Goal: Information Seeking & Learning: Learn about a topic

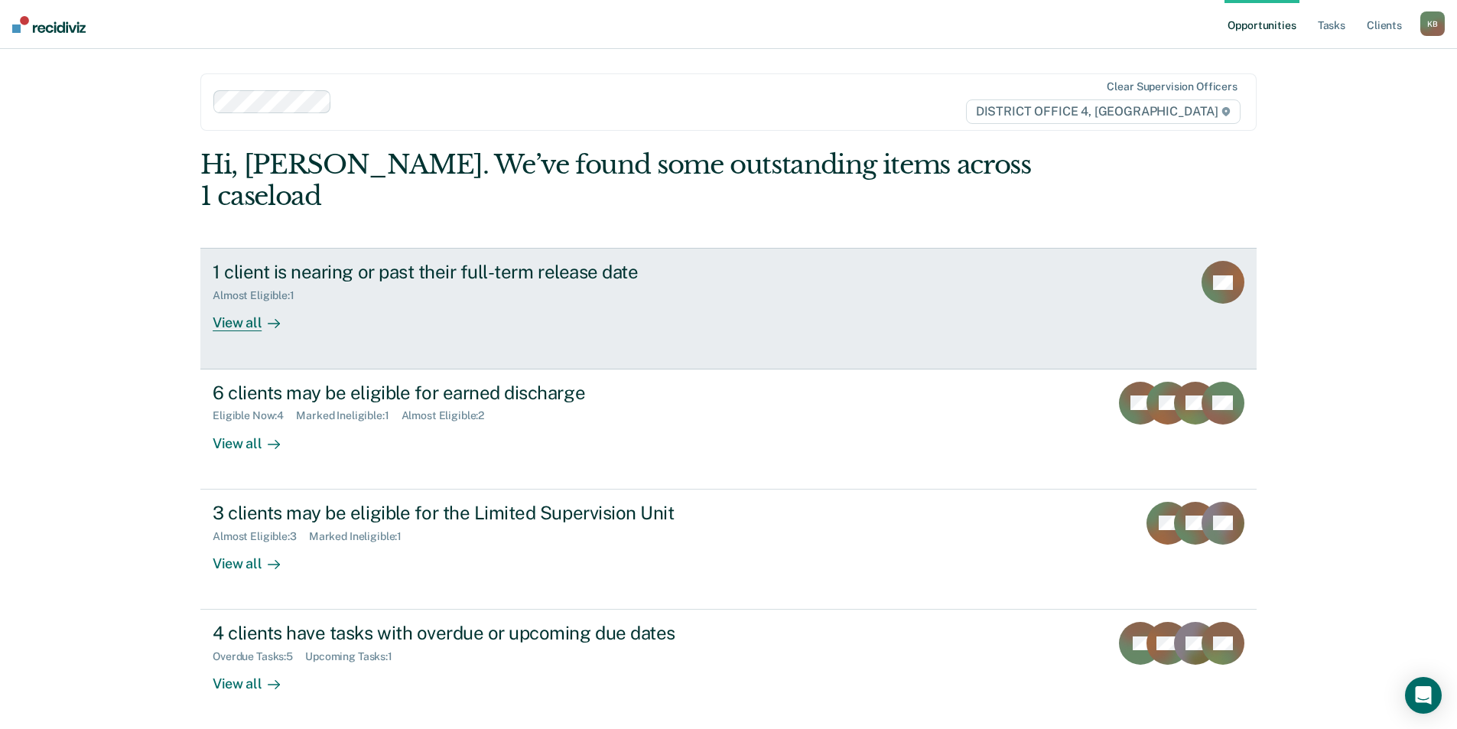
click at [606, 283] on div "Almost Eligible : 1" at bounding box center [481, 292] width 537 height 19
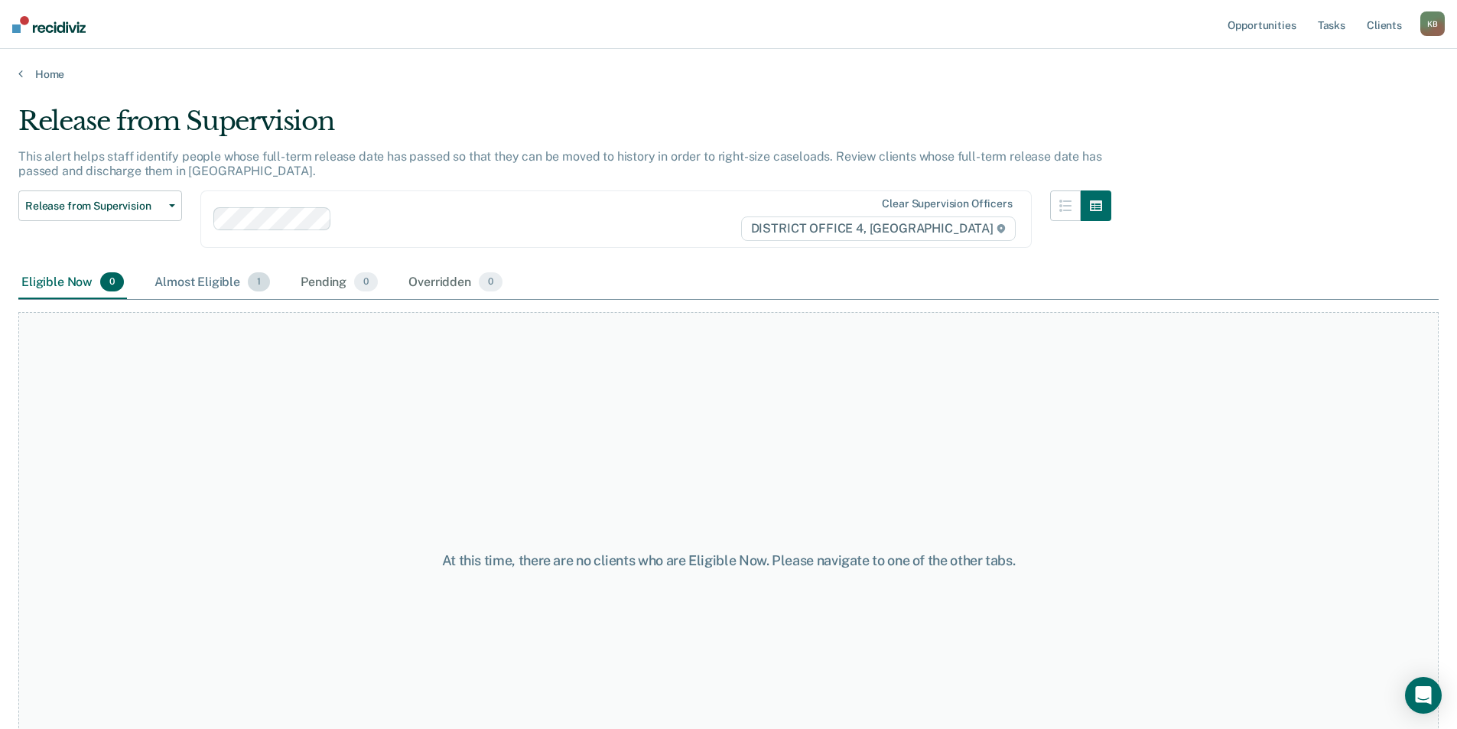
click at [216, 284] on div "Almost Eligible 1" at bounding box center [212, 283] width 122 height 34
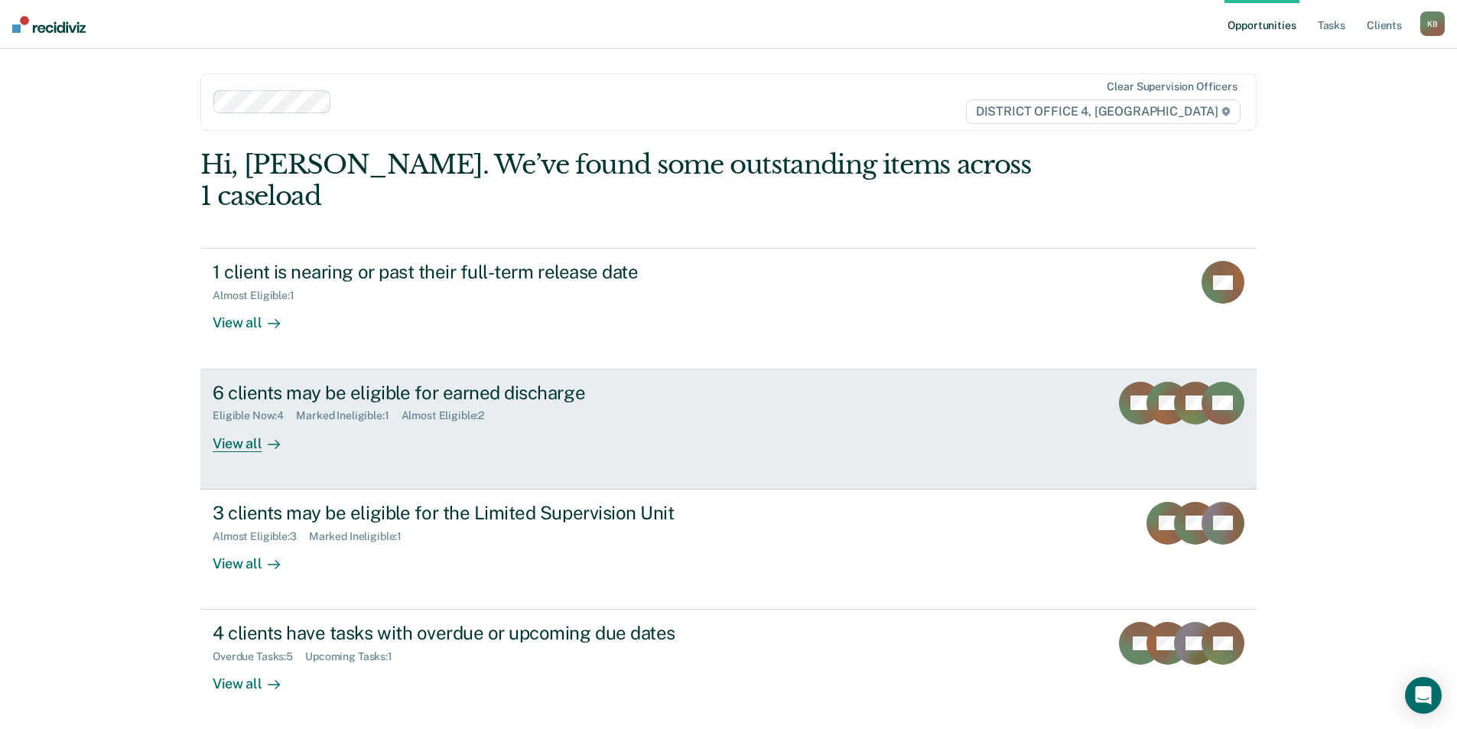
scroll to position [31, 0]
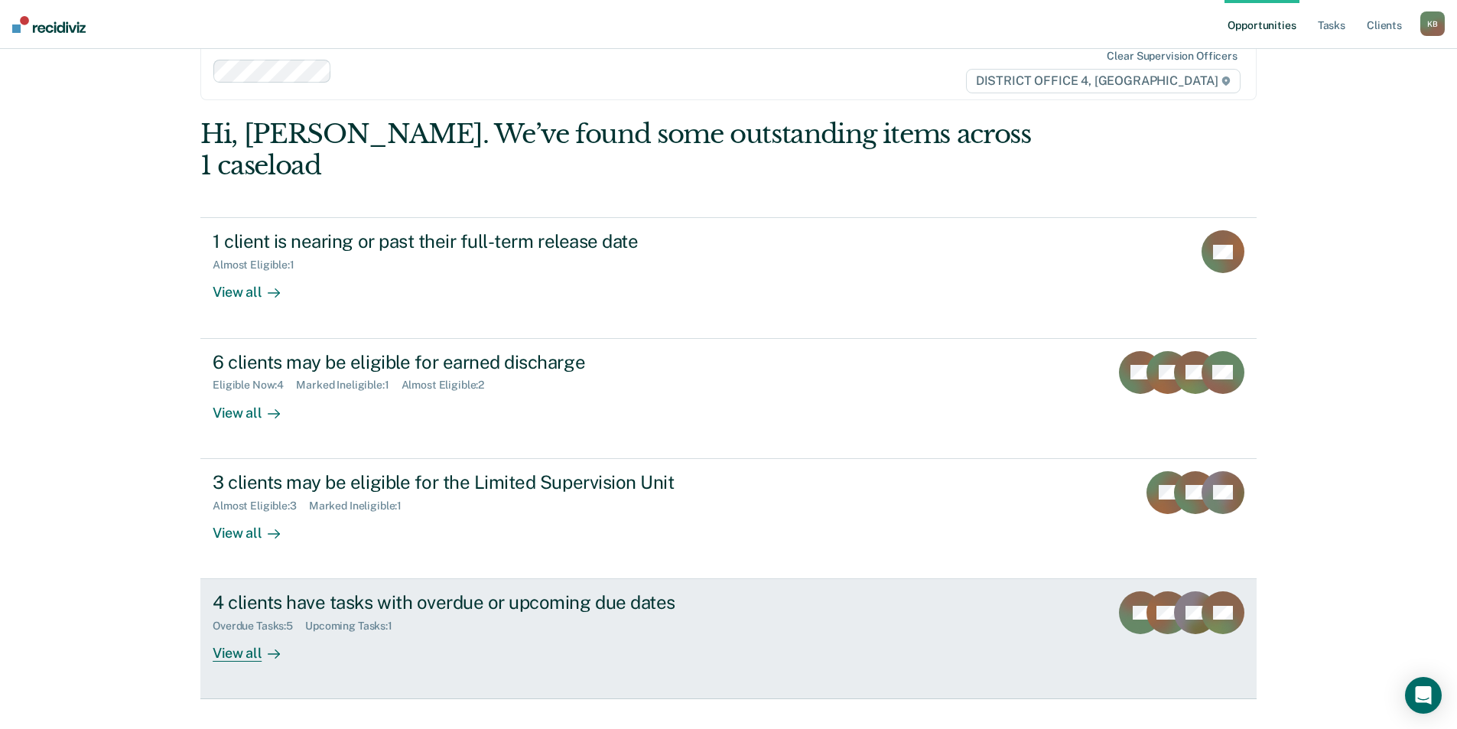
click at [499, 579] on link "4 clients have tasks with overdue or upcoming due dates Overdue Tasks : 5 Upcom…" at bounding box center [728, 639] width 1056 height 120
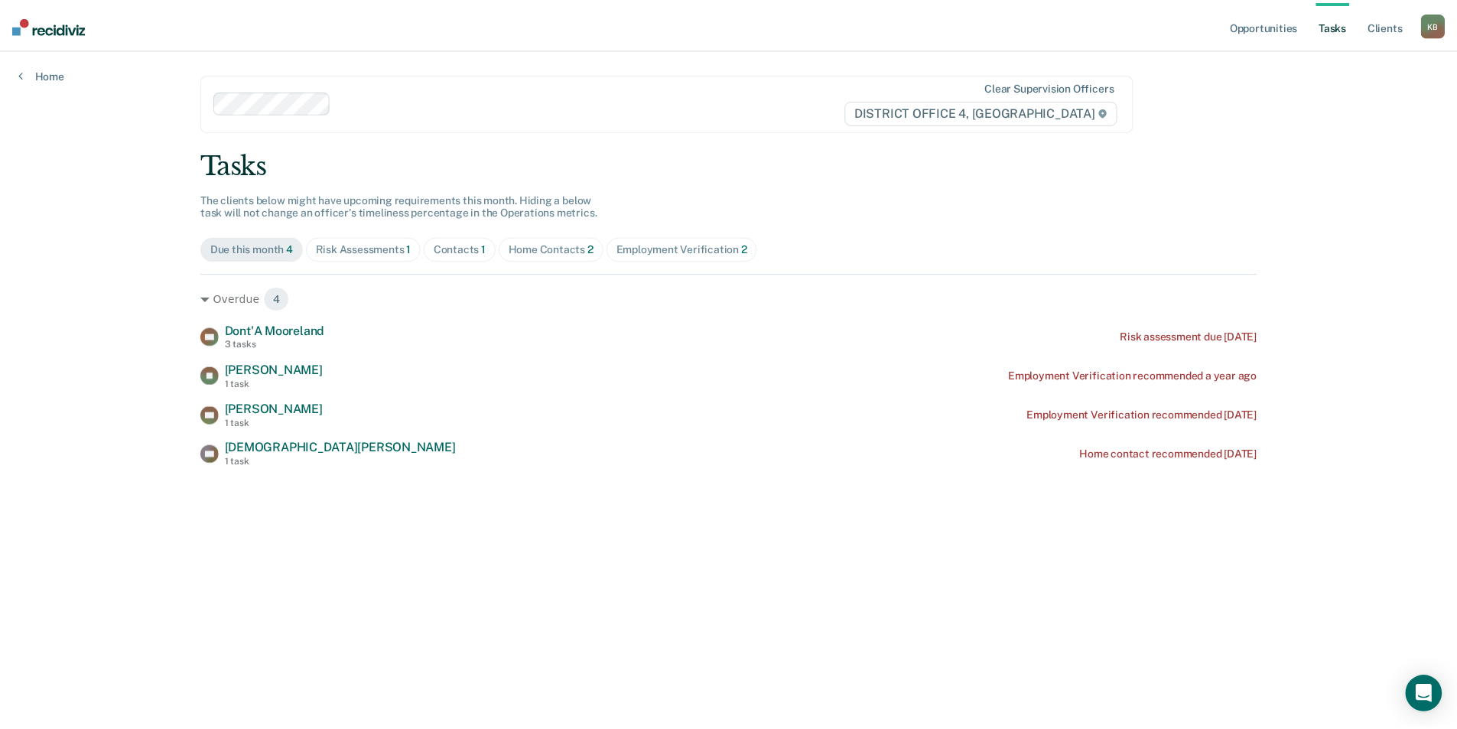
scroll to position [31, 0]
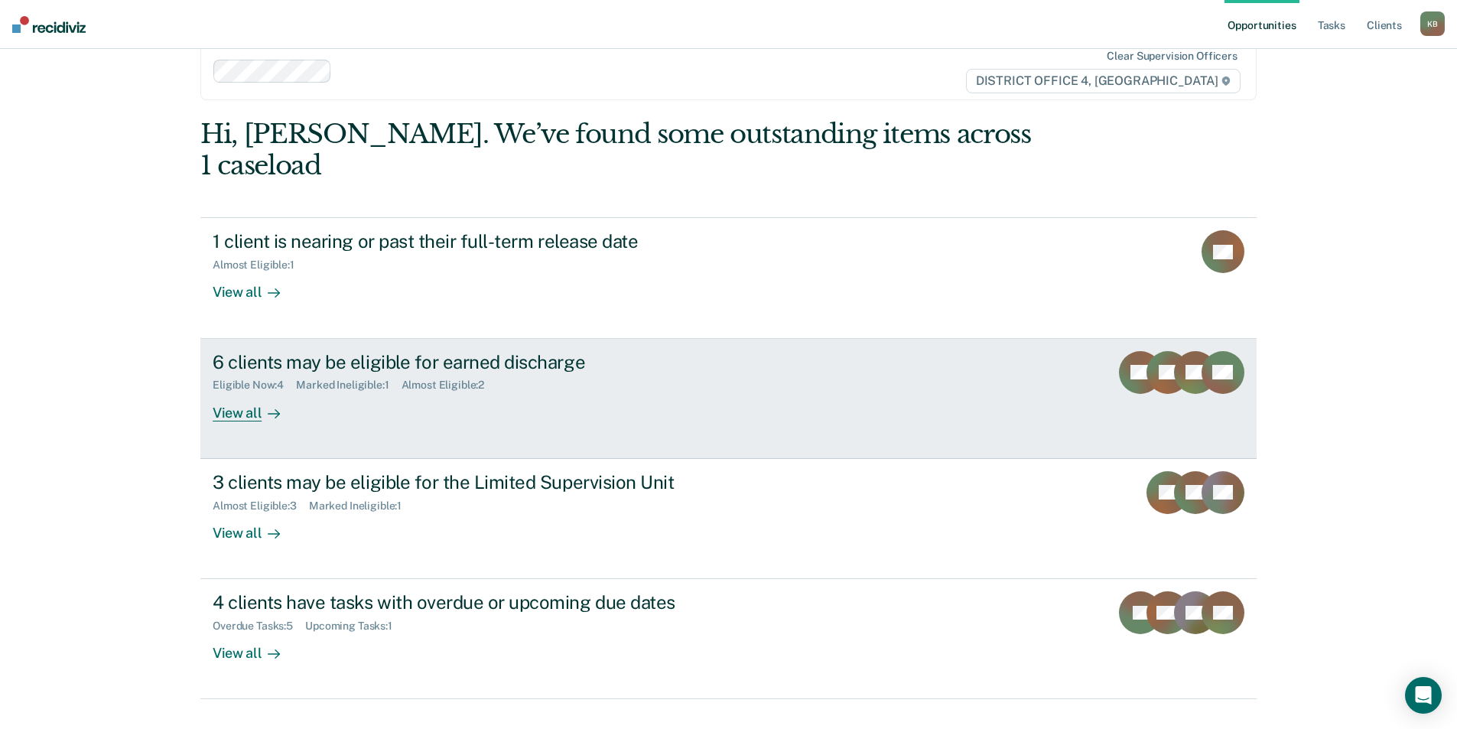
click at [421, 351] on div "6 clients may be eligible for earned discharge" at bounding box center [481, 362] width 537 height 22
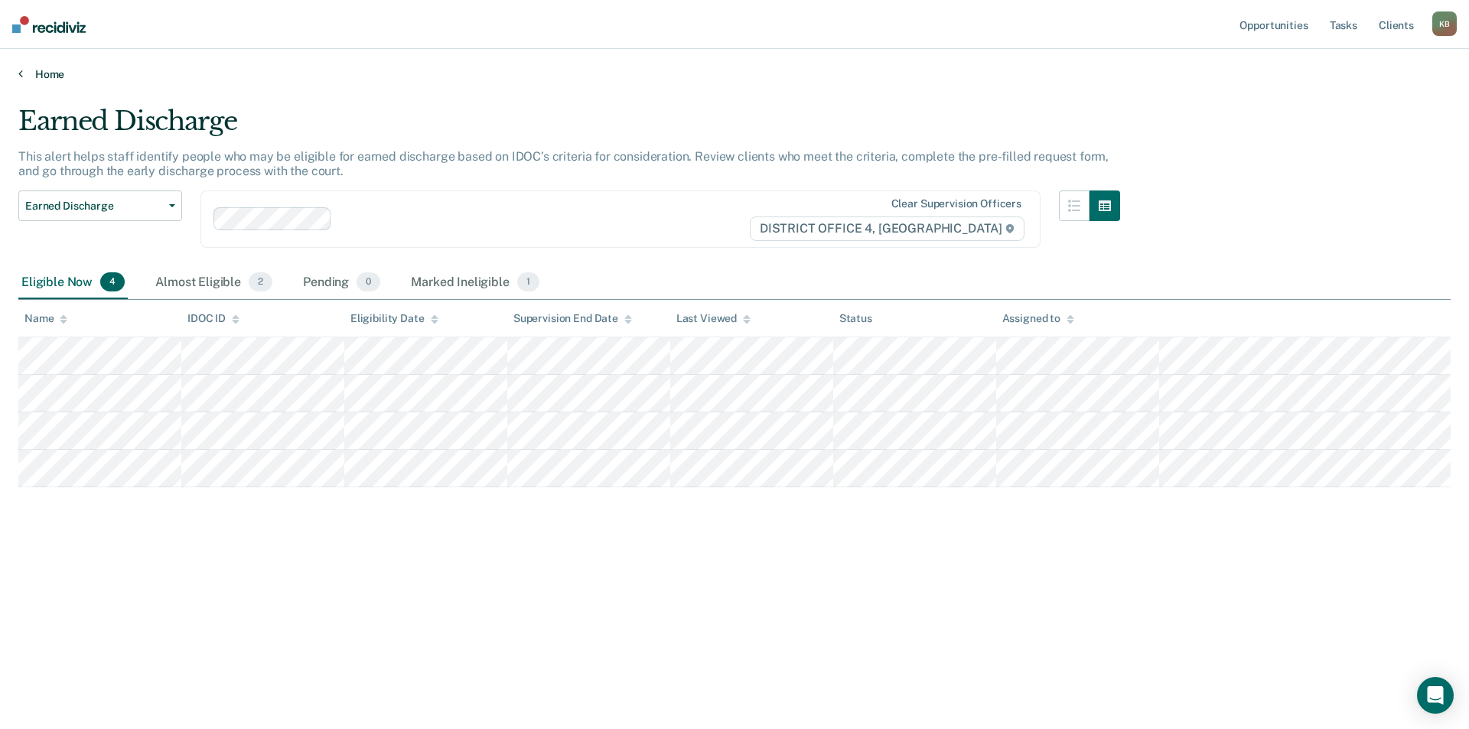
click at [30, 76] on link "Home" at bounding box center [734, 74] width 1432 height 14
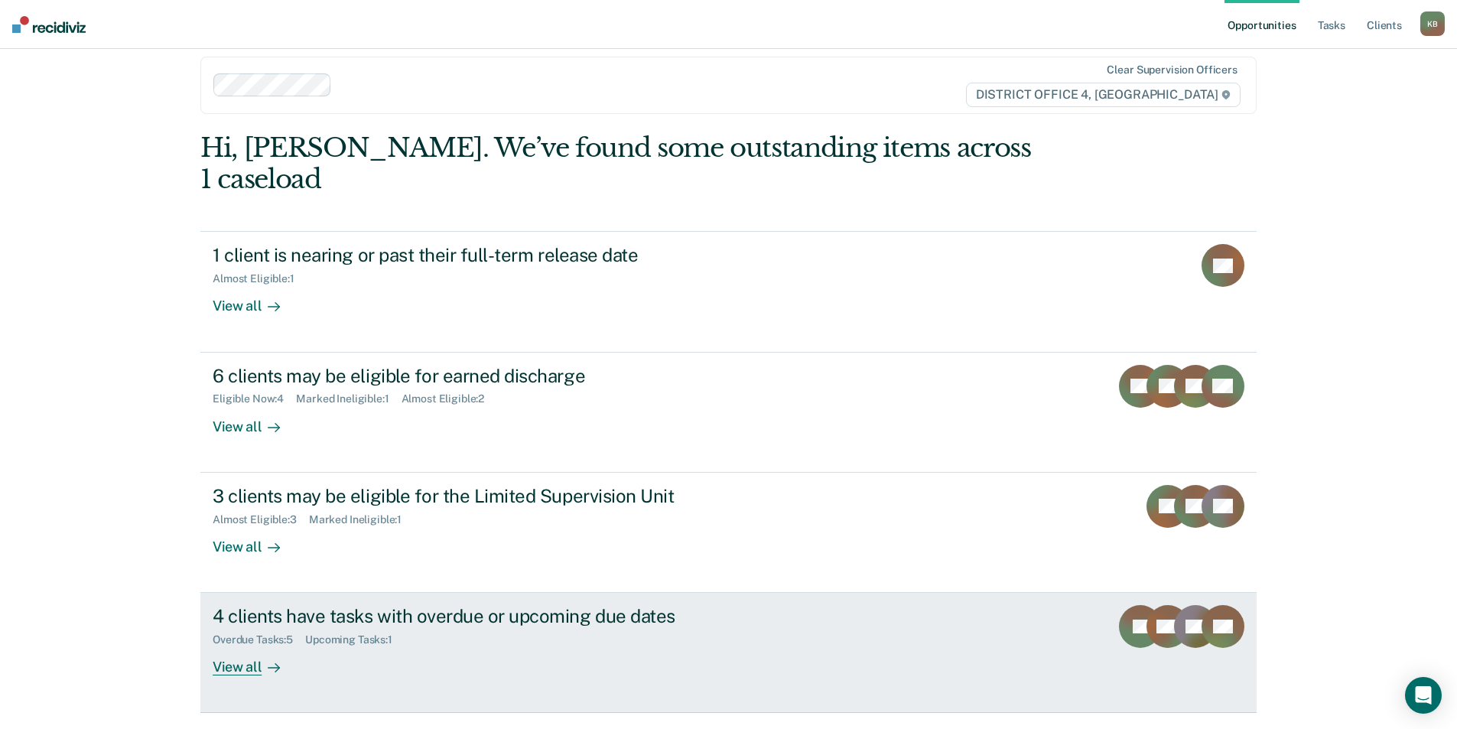
scroll to position [31, 0]
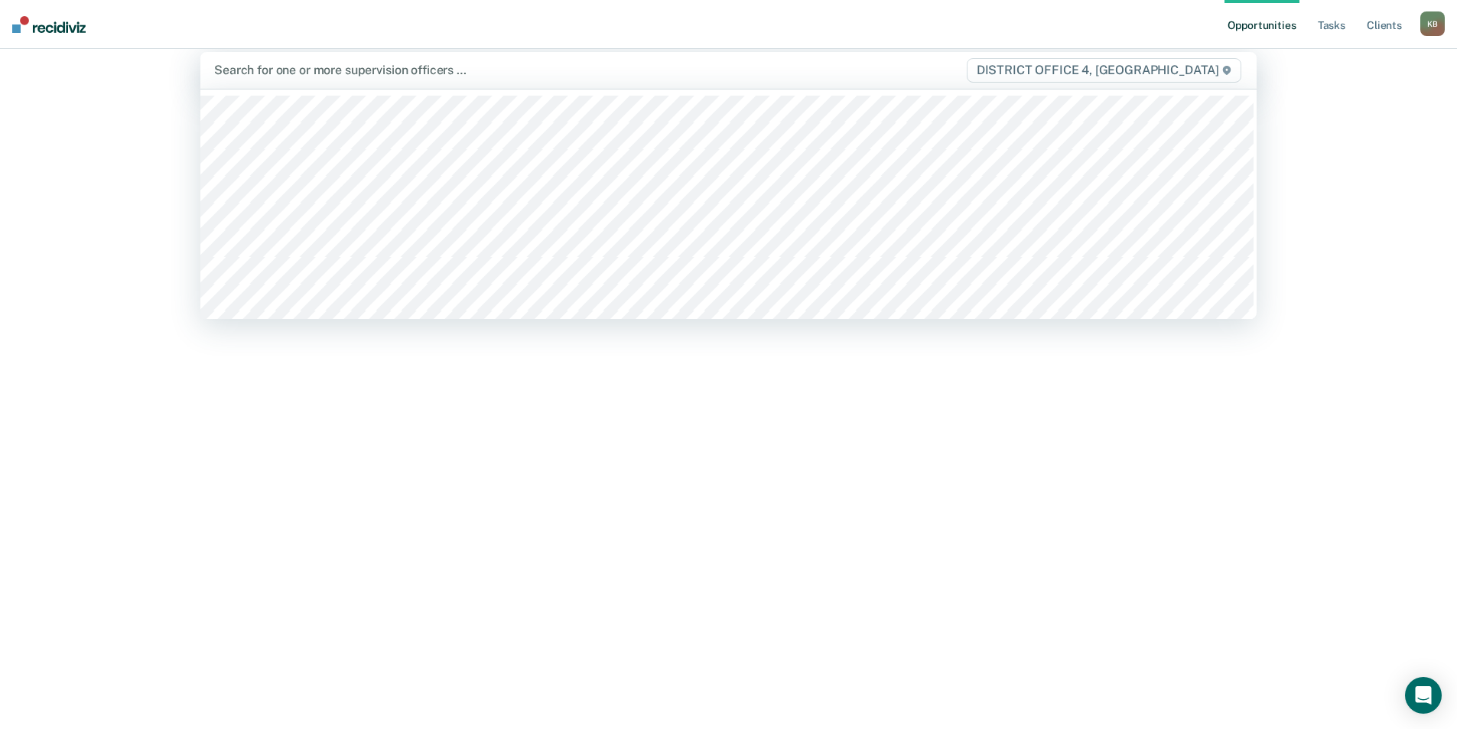
drag, startPoint x: 338, startPoint y: 64, endPoint x: 311, endPoint y: 70, distance: 28.1
click at [311, 70] on div at bounding box center [573, 70] width 719 height 18
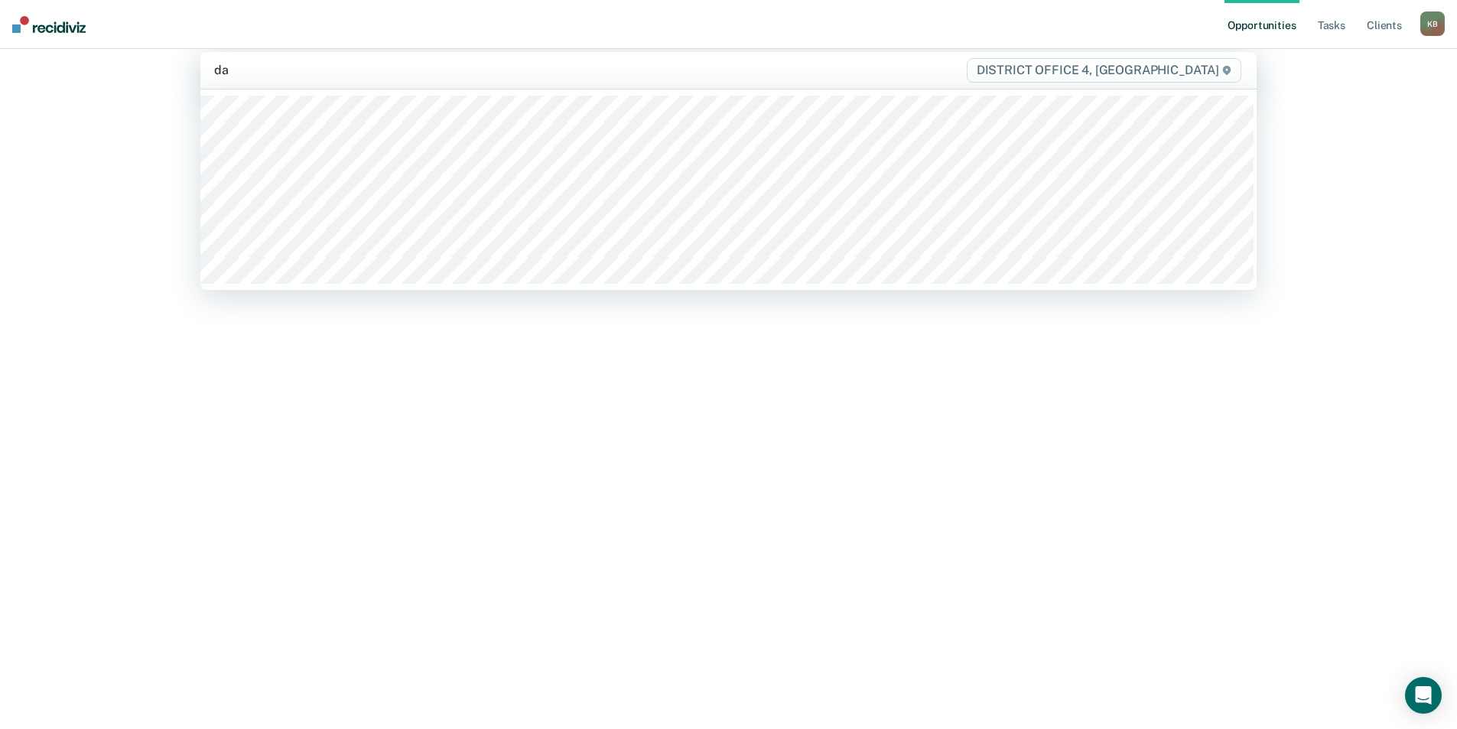
type input "dar"
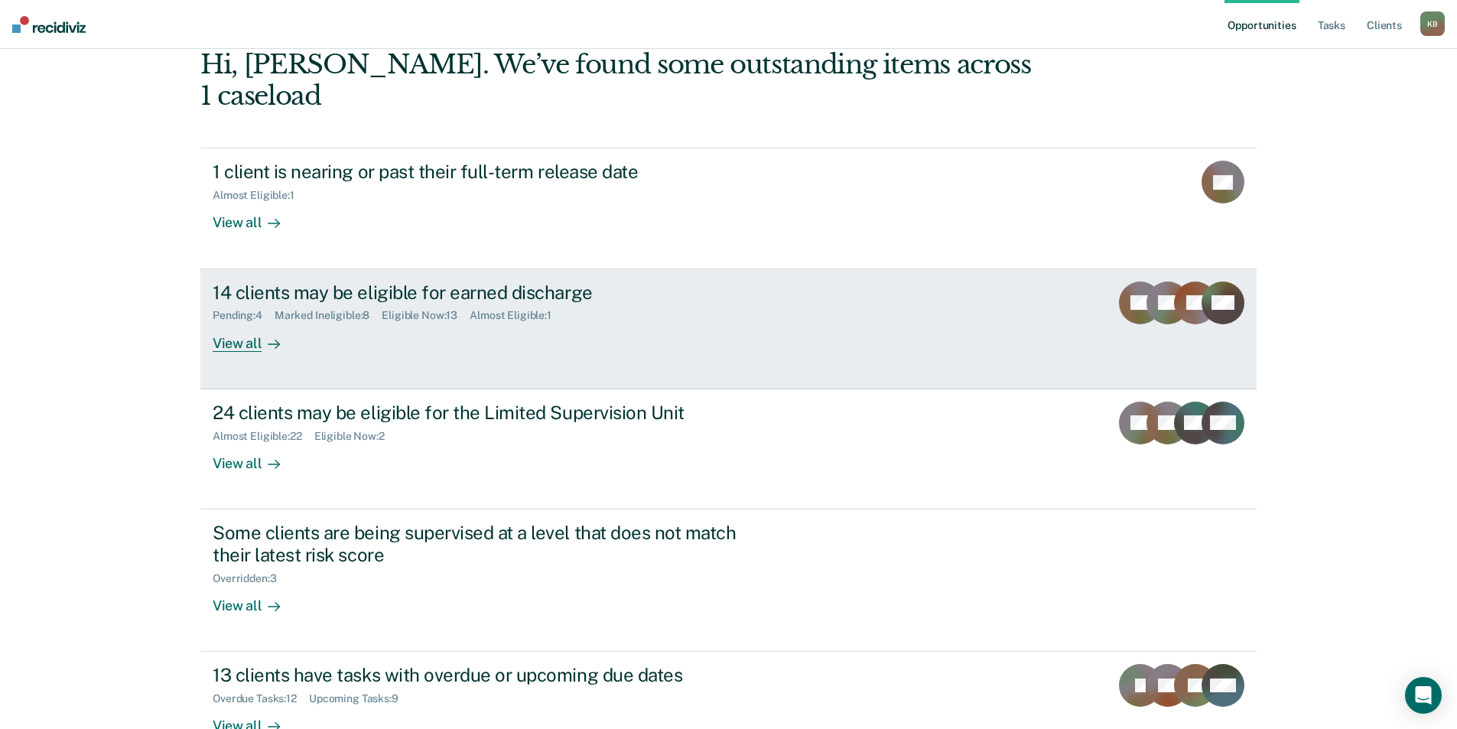
scroll to position [112, 0]
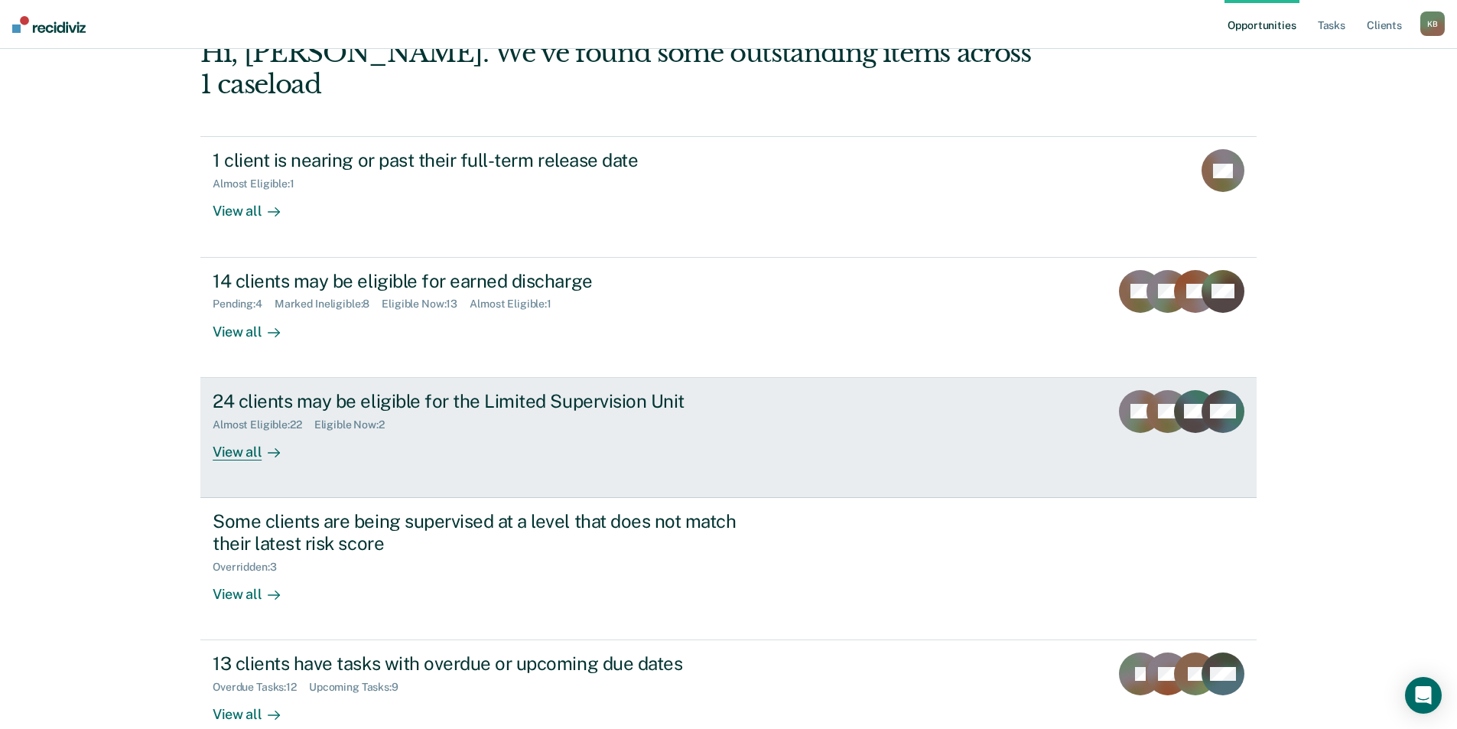
click at [548, 407] on div "24 clients may be eligible for the Limited Supervision Unit Almost Eligible : 2…" at bounding box center [500, 425] width 574 height 70
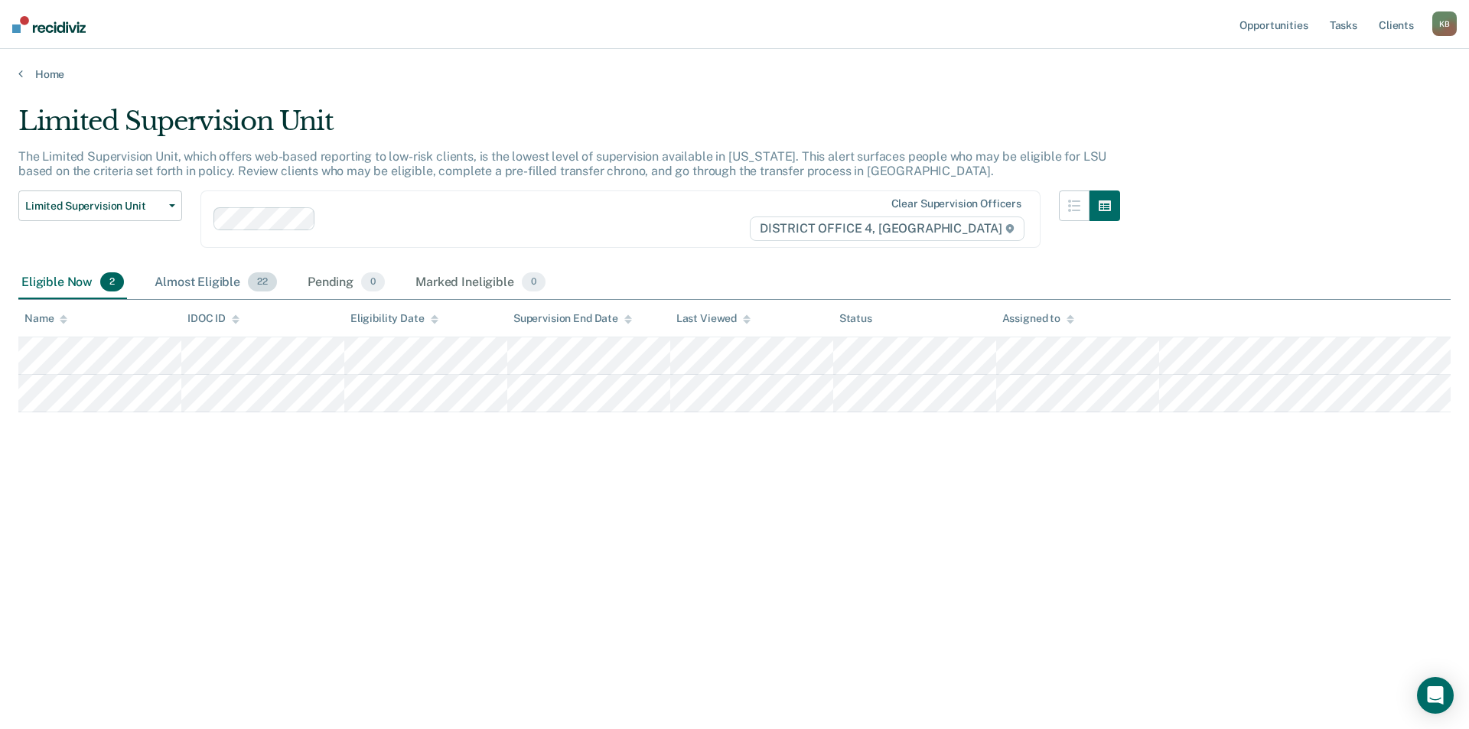
click at [193, 282] on div "Almost Eligible 22" at bounding box center [215, 283] width 129 height 34
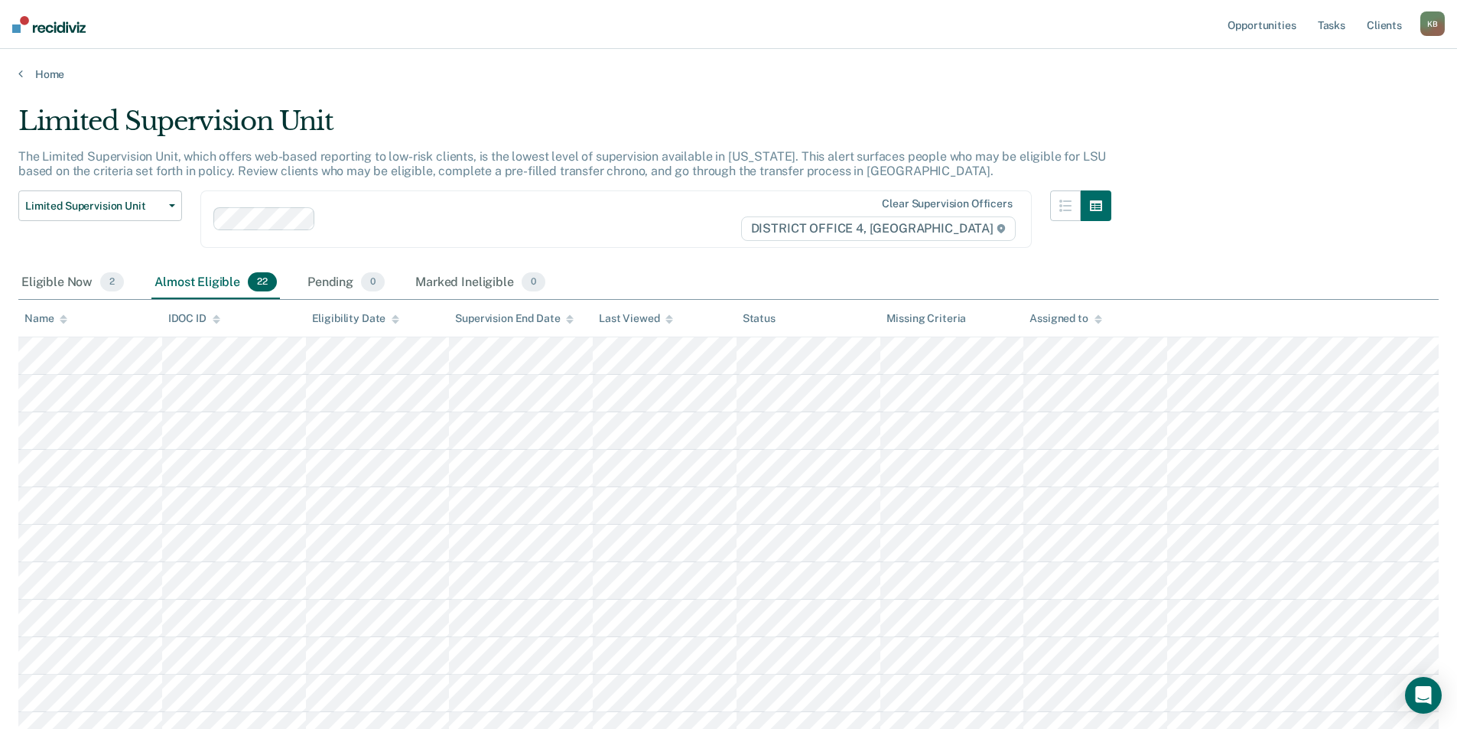
click at [46, 67] on div "Home" at bounding box center [728, 65] width 1457 height 32
click at [26, 70] on link "Home" at bounding box center [728, 74] width 1421 height 14
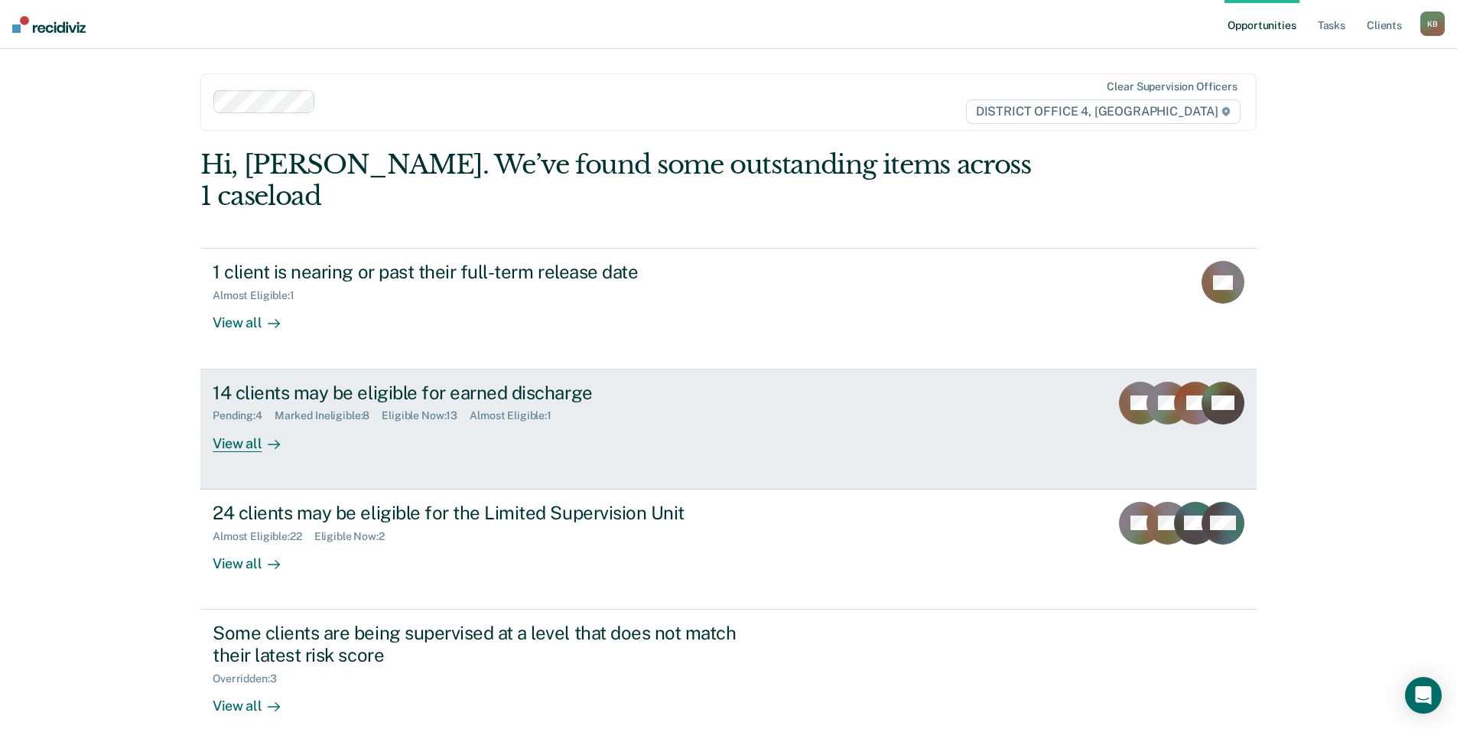
scroll to position [76, 0]
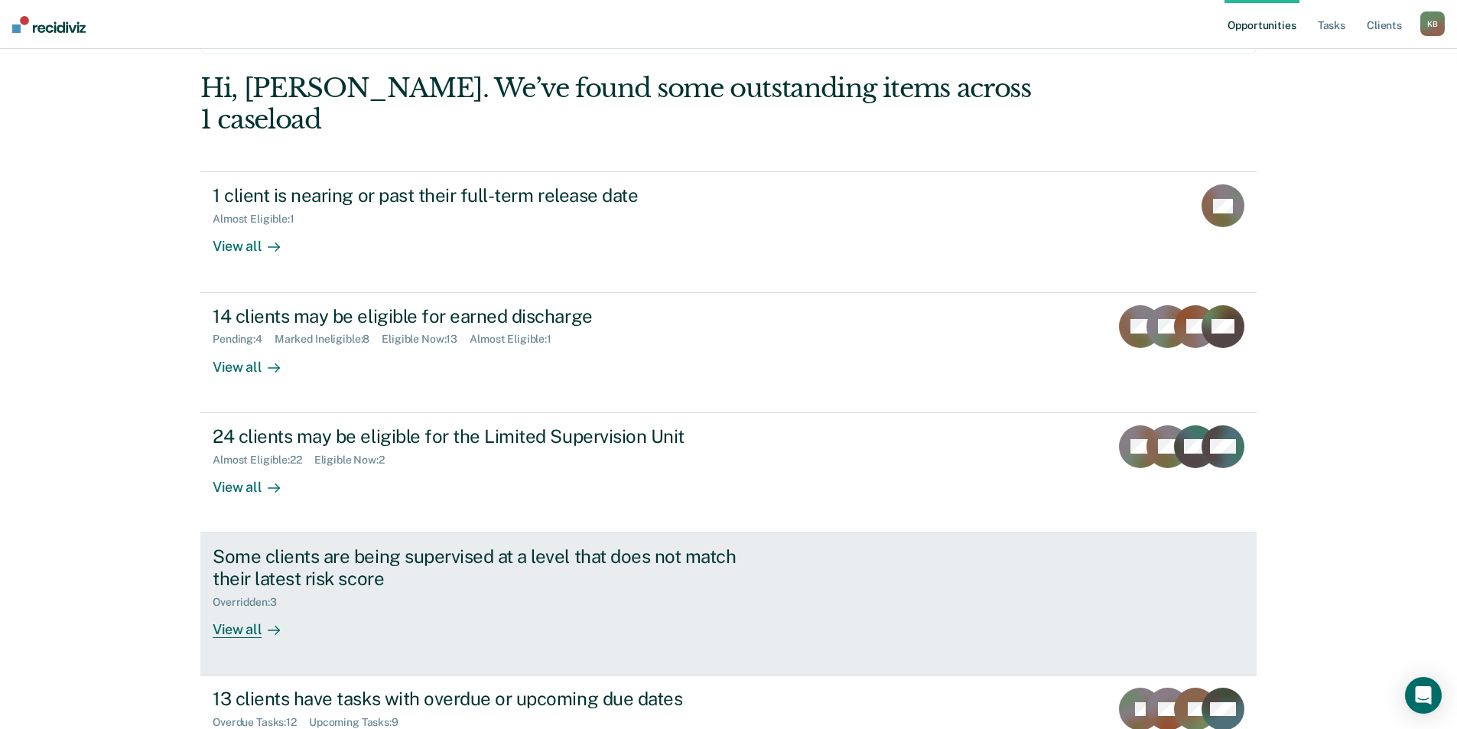
click at [528, 555] on div "Some clients are being supervised at a level that does not match their latest r…" at bounding box center [481, 567] width 537 height 44
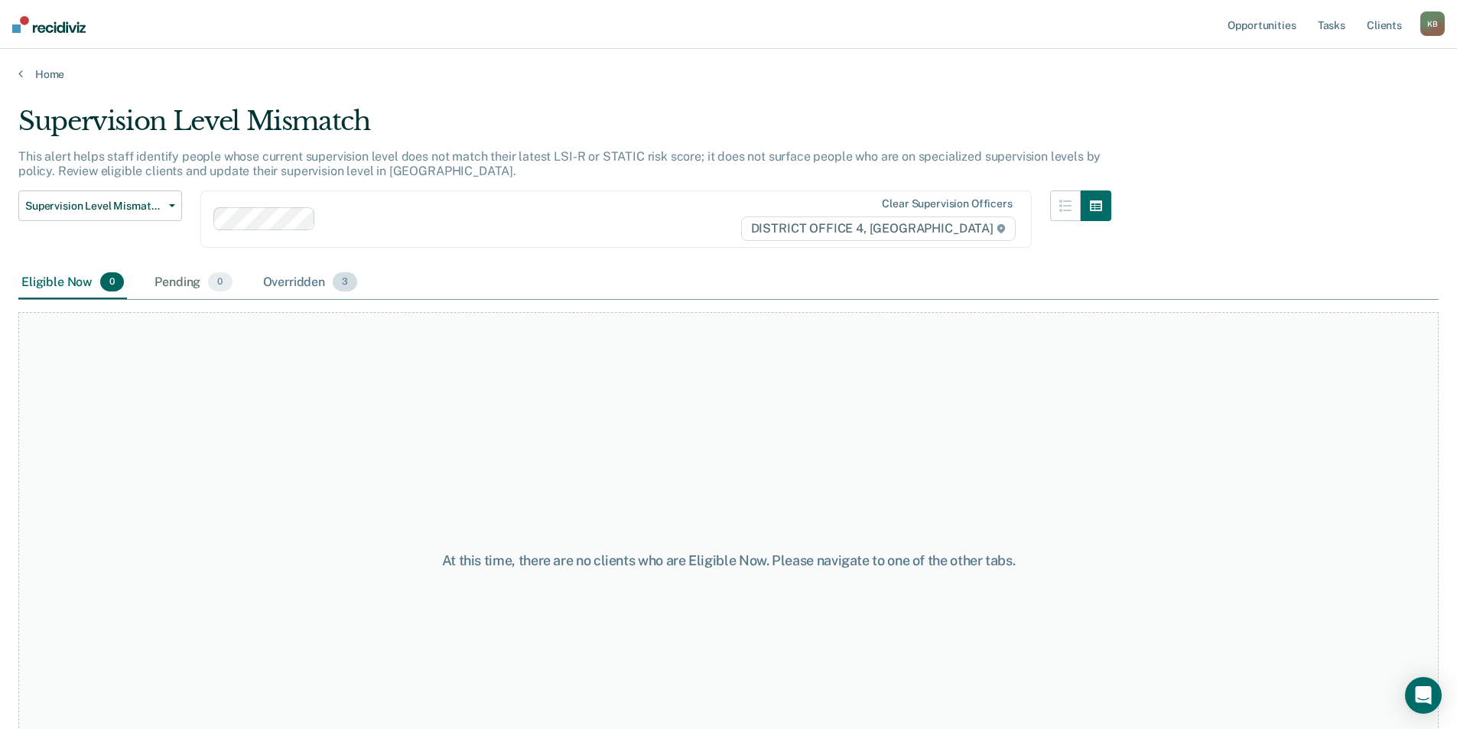
click at [306, 281] on div "Overridden 3" at bounding box center [310, 283] width 101 height 34
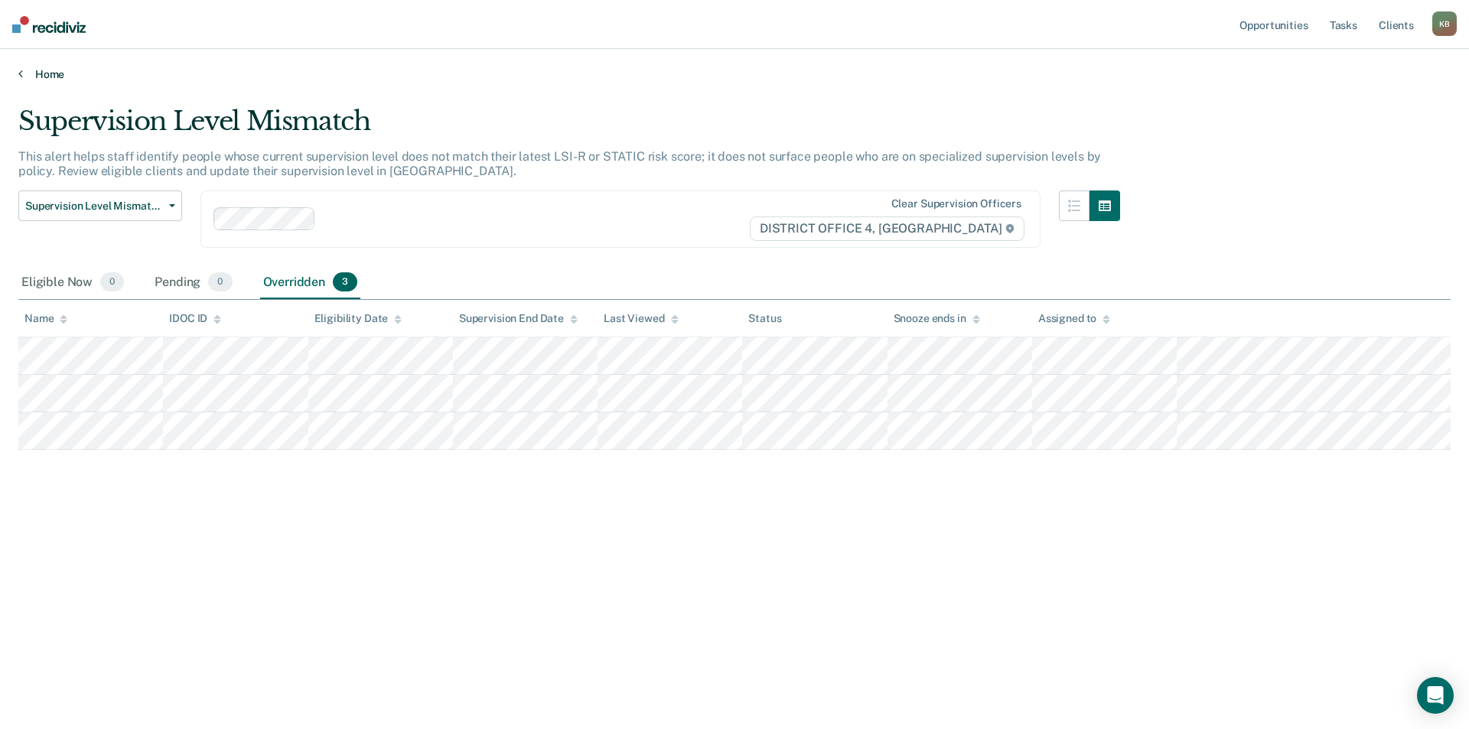
click at [49, 70] on link "Home" at bounding box center [734, 74] width 1432 height 14
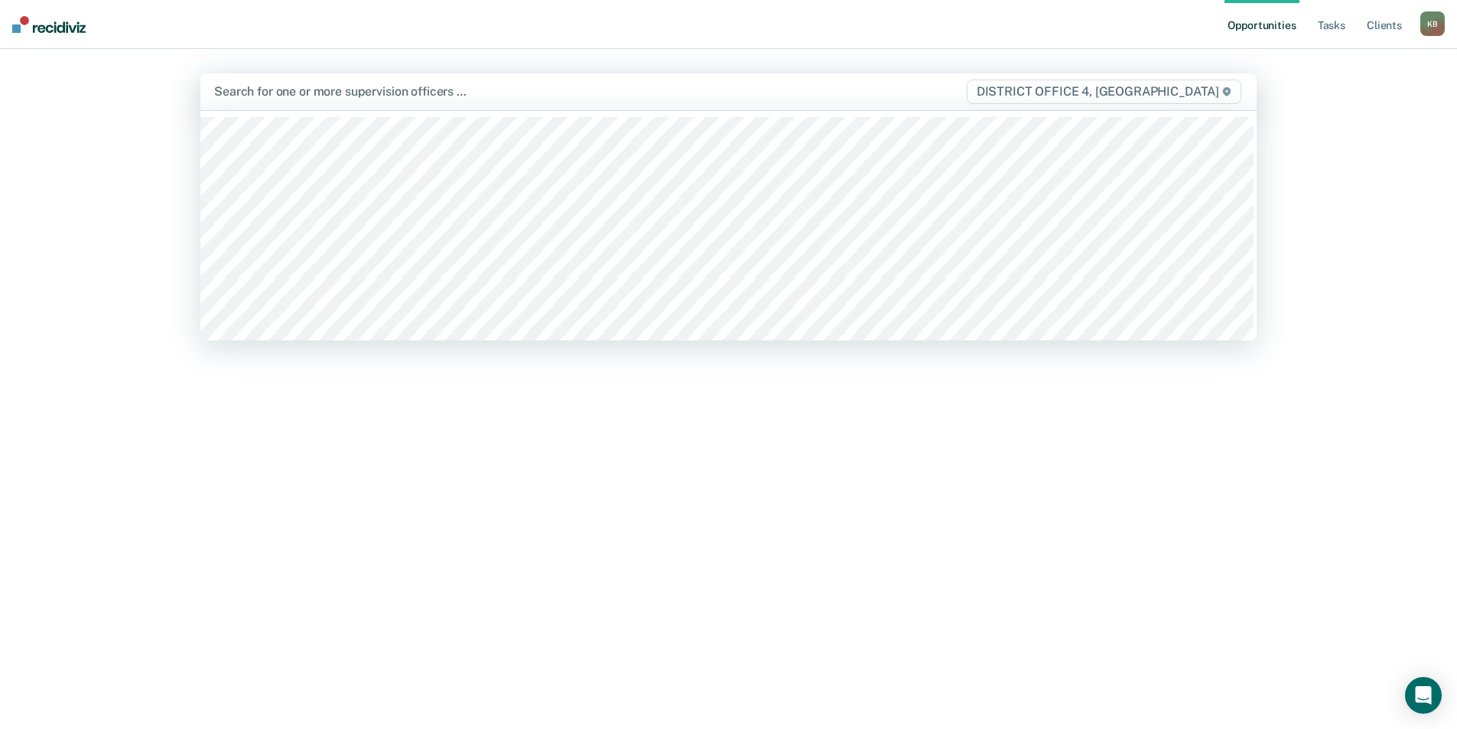
click at [288, 96] on div at bounding box center [573, 92] width 719 height 18
